Goal: Task Accomplishment & Management: Use online tool/utility

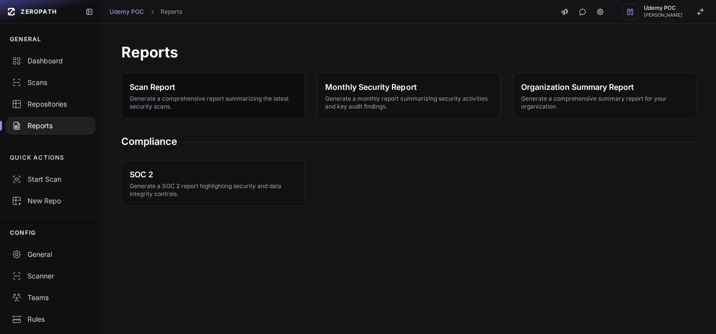
click at [223, 102] on span "Generate a comprehensive report summarizing the latest security scans." at bounding box center [213, 103] width 167 height 16
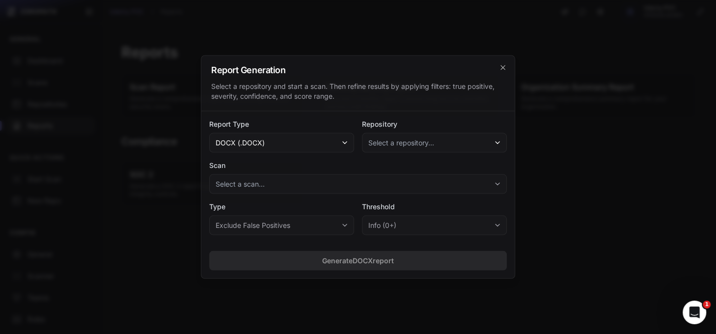
click at [276, 142] on button "docx (.docx)" at bounding box center [281, 143] width 145 height 20
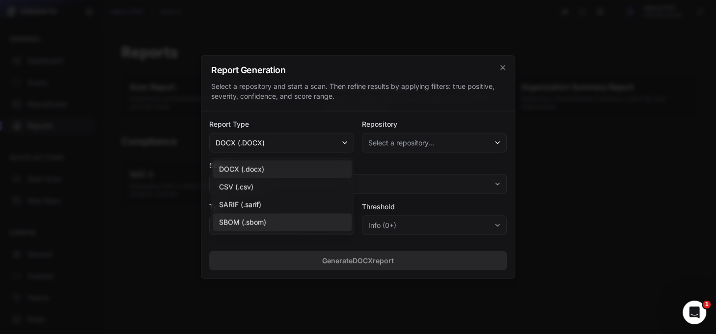
click at [270, 219] on div "SBOM (.sbom)" at bounding box center [282, 223] width 138 height 18
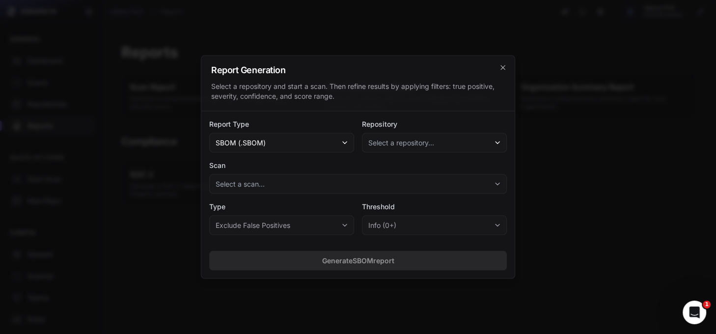
click at [410, 141] on span "Select a repository..." at bounding box center [401, 143] width 66 height 10
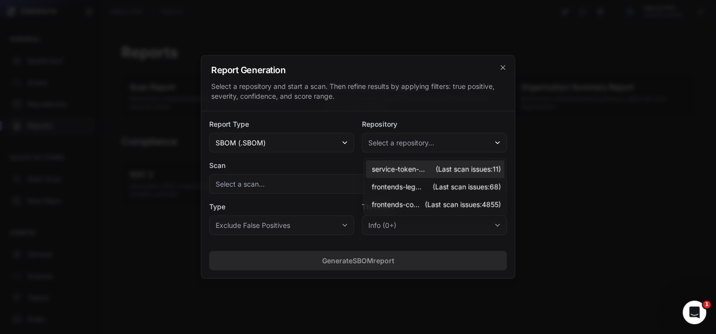
click at [401, 170] on span "service-token-exchange" at bounding box center [398, 170] width 53 height 10
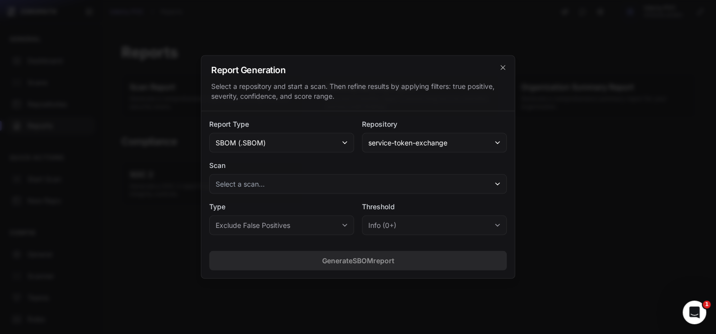
click at [346, 184] on button "Select a scan..." at bounding box center [358, 184] width 298 height 20
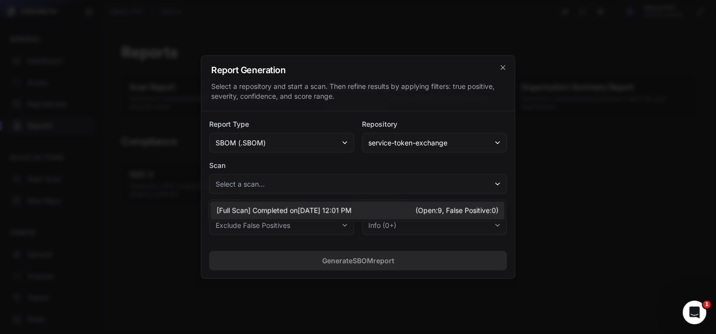
click at [333, 213] on span "Completed on [DATE] 12:01 PM" at bounding box center [301, 211] width 99 height 10
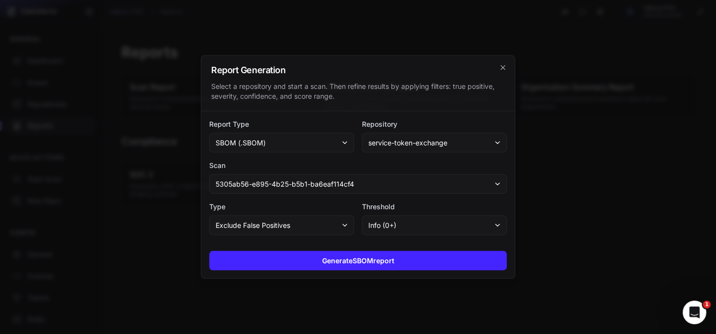
click at [331, 220] on button "Exclude False Positives" at bounding box center [281, 226] width 145 height 20
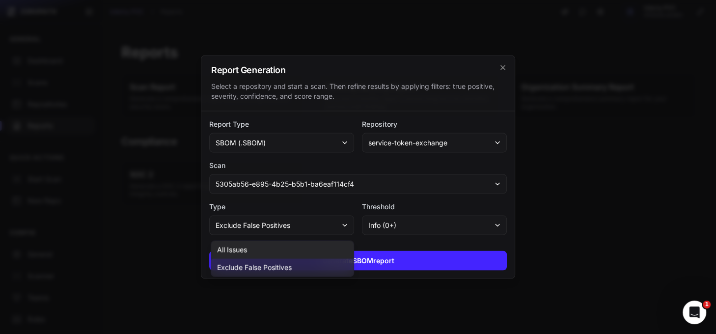
click at [300, 250] on div "All Issues" at bounding box center [282, 250] width 142 height 18
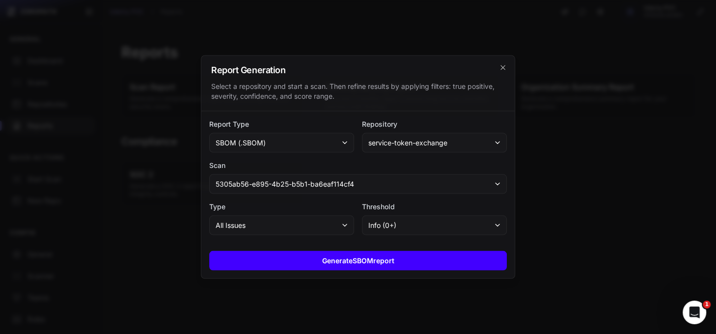
click at [327, 268] on button "Generate SBOM report" at bounding box center [358, 261] width 298 height 20
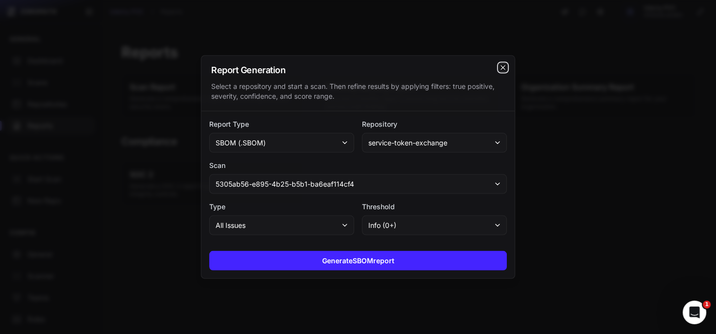
click at [499, 68] on icon "cross 2," at bounding box center [503, 68] width 8 height 8
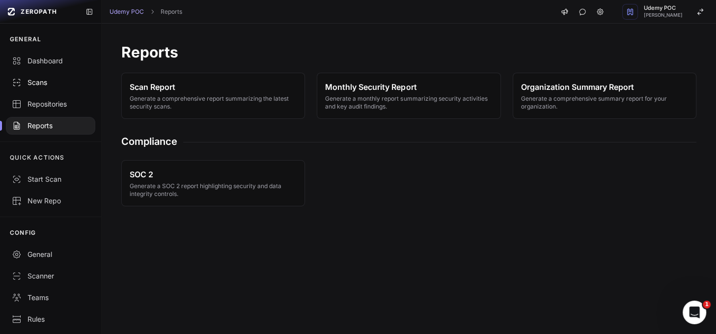
click at [41, 84] on div "Scans" at bounding box center [51, 83] width 78 height 10
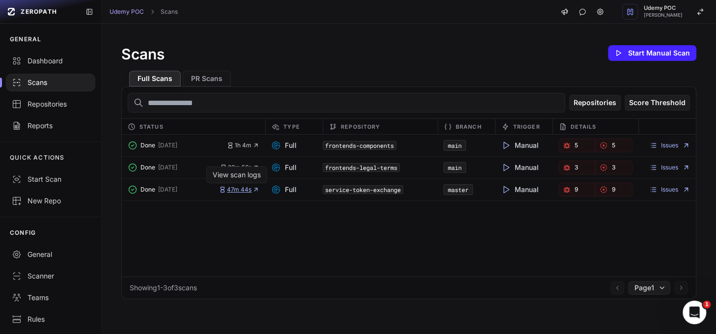
click at [240, 188] on span "47m 44s" at bounding box center [239, 190] width 40 height 8
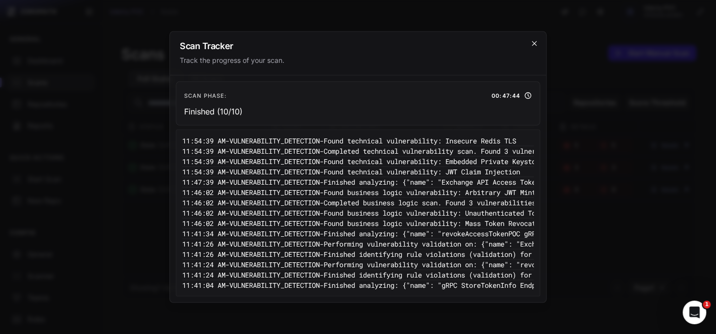
click at [531, 44] on icon "cross 2," at bounding box center [534, 44] width 8 height 8
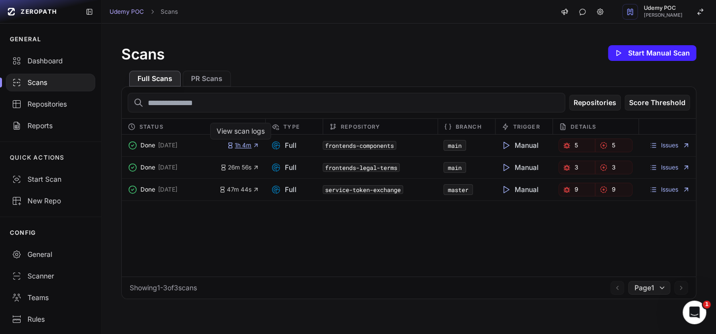
click at [243, 145] on span "1h 4m" at bounding box center [243, 145] width 32 height 8
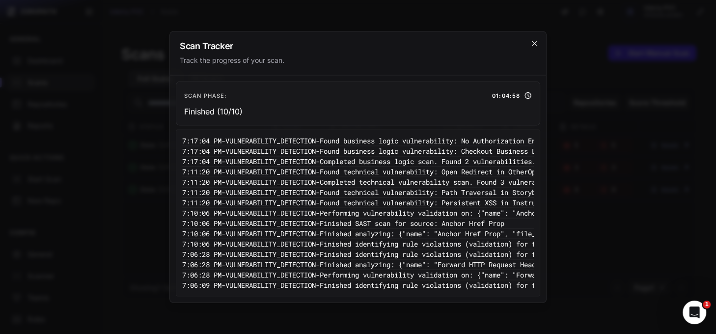
click at [538, 44] on icon "cross 2," at bounding box center [534, 44] width 8 height 8
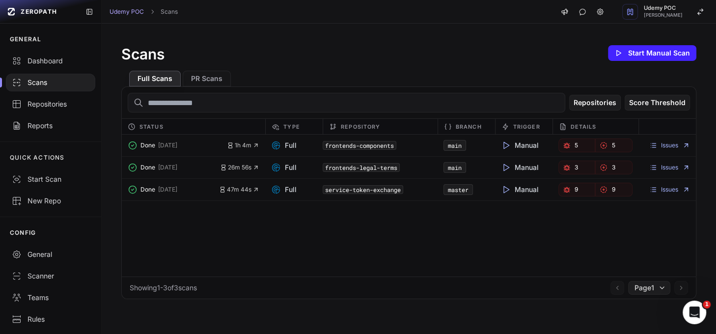
click at [376, 145] on code "frontends-components" at bounding box center [360, 145] width 74 height 9
click at [564, 146] on icon "button" at bounding box center [564, 146] width 1 height 0
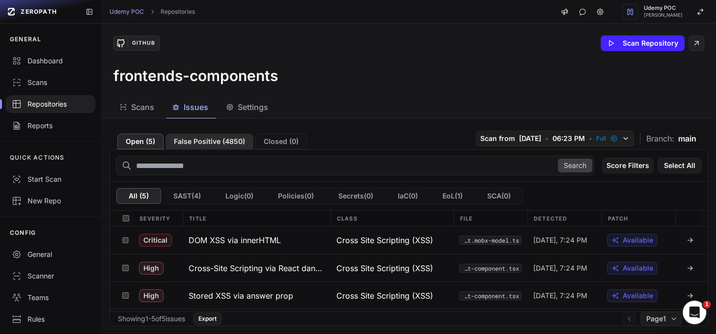
click at [220, 141] on button "False Positive ( 4850 )" at bounding box center [209, 142] width 88 height 16
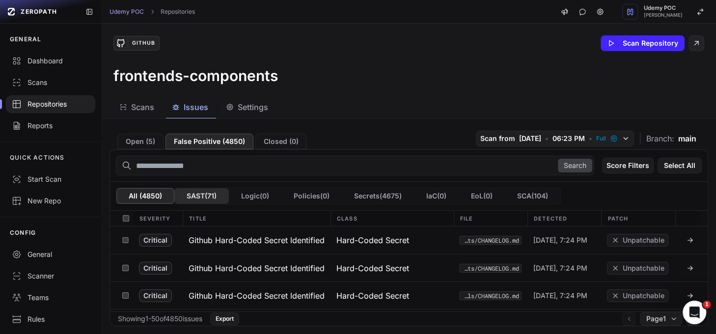
click at [210, 196] on button "SAST ( 71 )" at bounding box center [201, 196] width 55 height 16
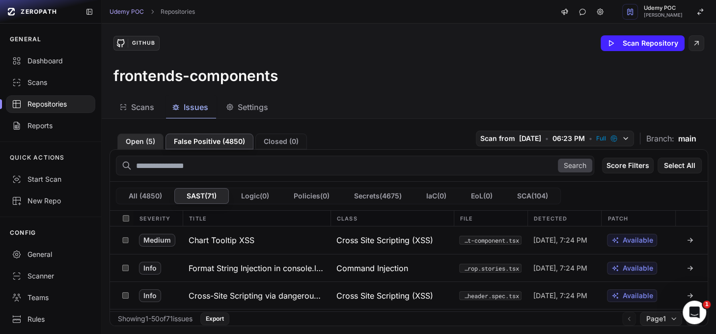
click at [144, 139] on button "Open ( 5 )" at bounding box center [140, 142] width 46 height 16
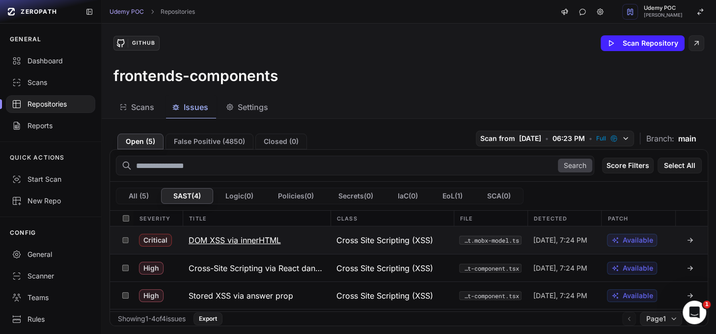
click at [681, 239] on div at bounding box center [687, 240] width 13 height 8
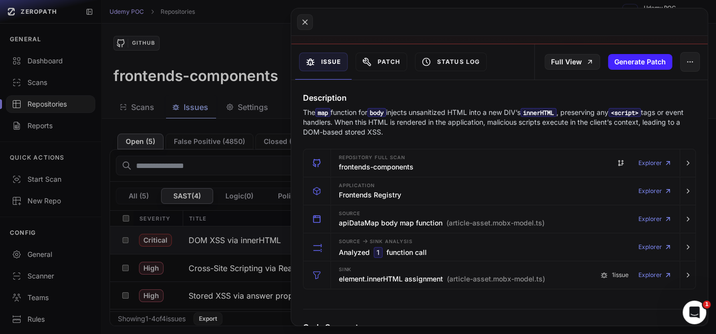
scroll to position [122, 0]
